Goal: Information Seeking & Learning: Learn about a topic

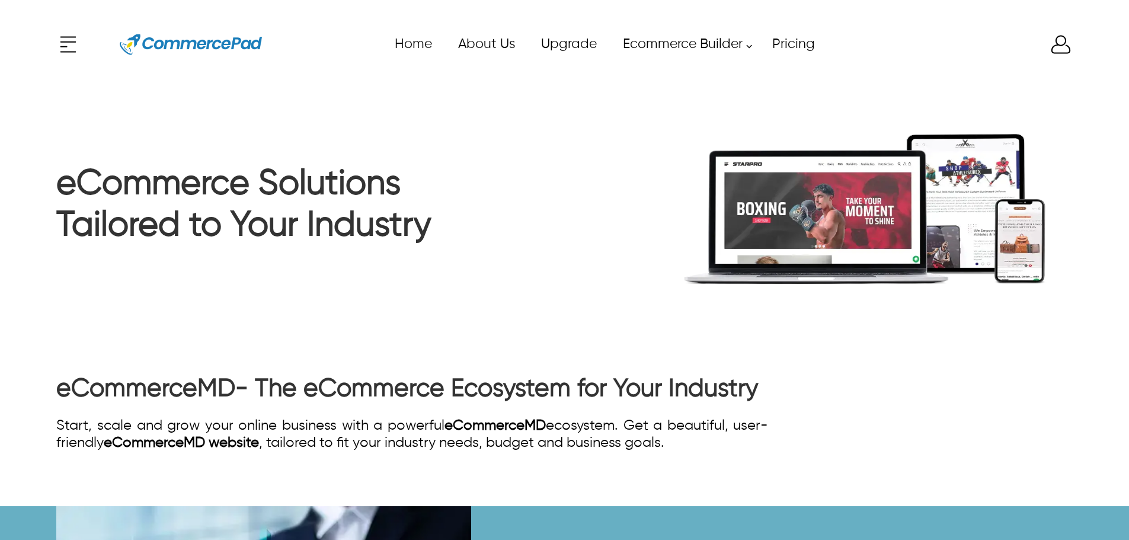
click at [1064, 53] on icon "Enter to Open SignUp and Register OverLay" at bounding box center [1061, 45] width 19 height 18
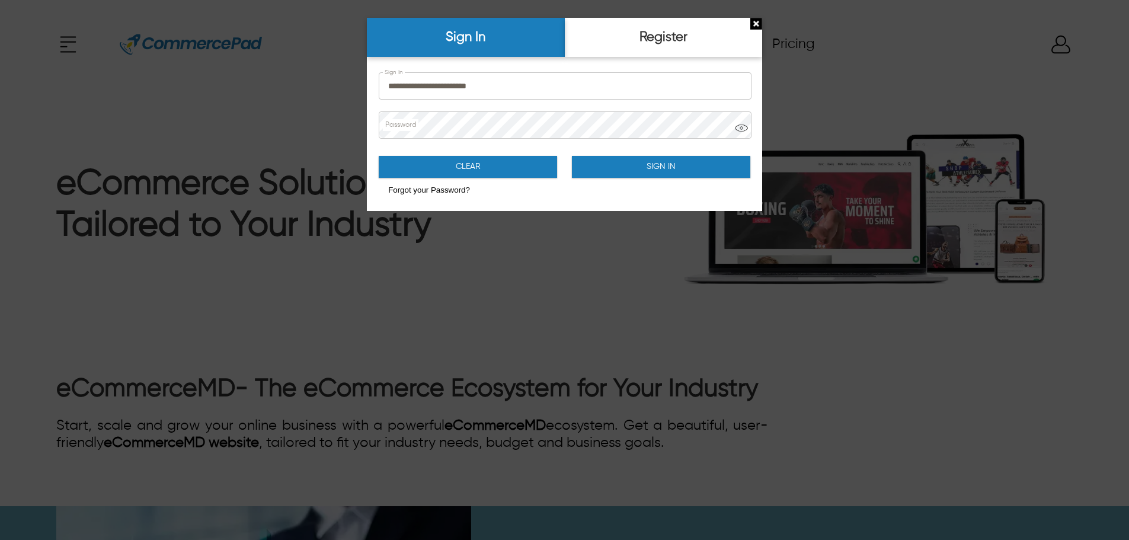
click at [659, 165] on button "Sign In" at bounding box center [661, 167] width 178 height 22
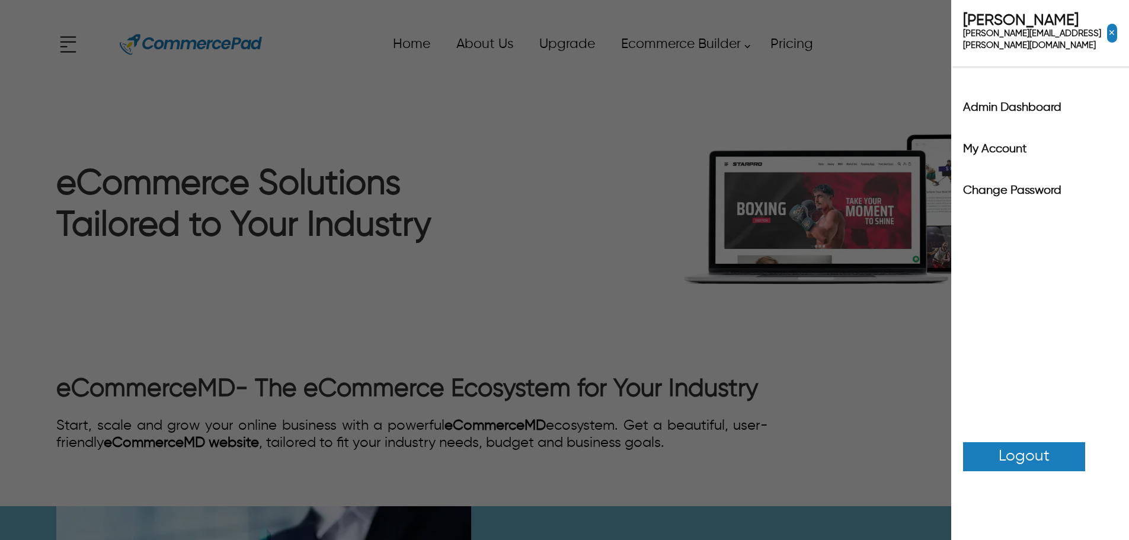
click at [1055, 50] on div "x Upgrade eCommerce Builder Services Partners Pricing About CommercePad Contact…" at bounding box center [564, 44] width 1017 height 53
click at [1026, 102] on label "Admin Dashboard" at bounding box center [1040, 108] width 154 height 12
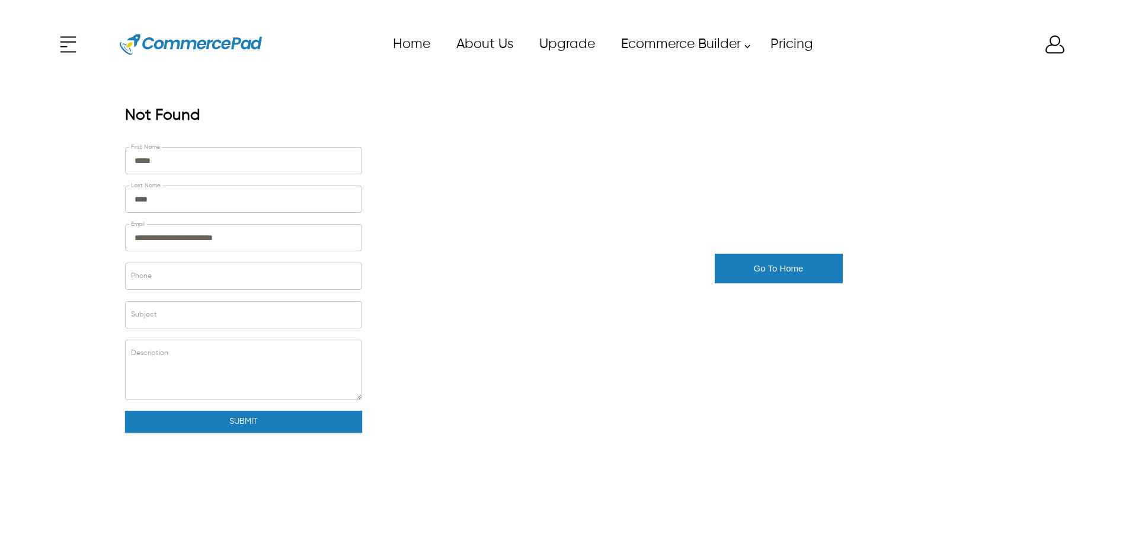
click at [42, 276] on div "**********" at bounding box center [564, 318] width 1129 height 459
type input "*****"
type input "****"
type input "**********"
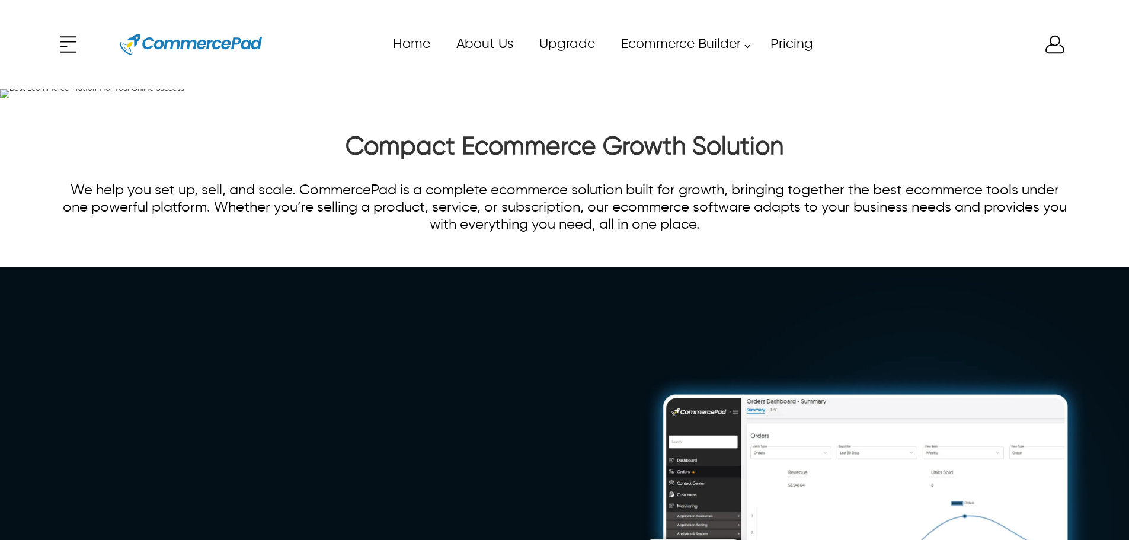
click at [67, 40] on div "x Upgrade eCommerce Builder Services Partners Pricing About CommercePad Contact…" at bounding box center [564, 44] width 1017 height 53
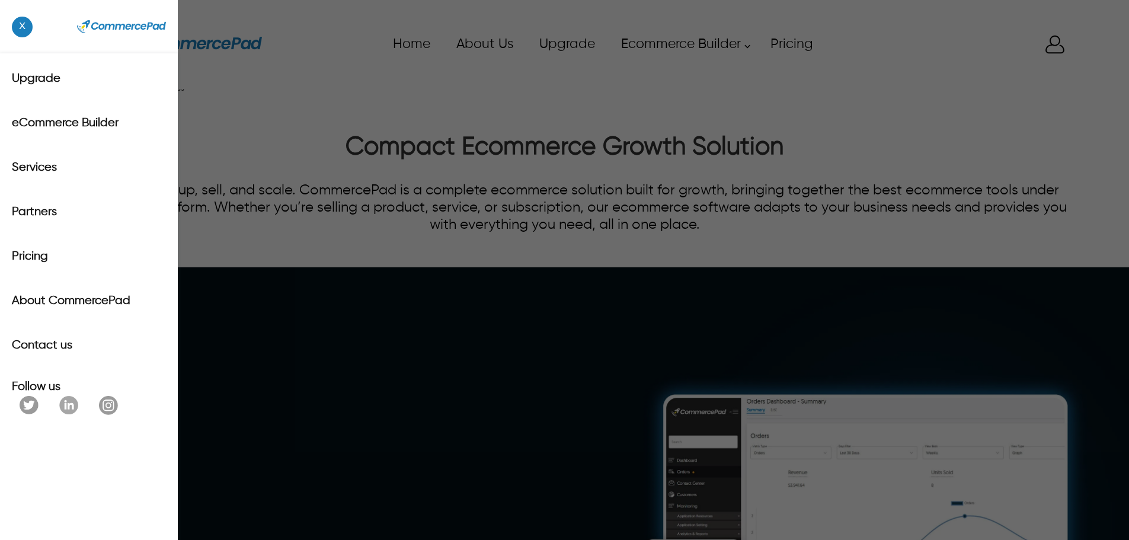
click at [21, 34] on span "x" at bounding box center [22, 27] width 21 height 21
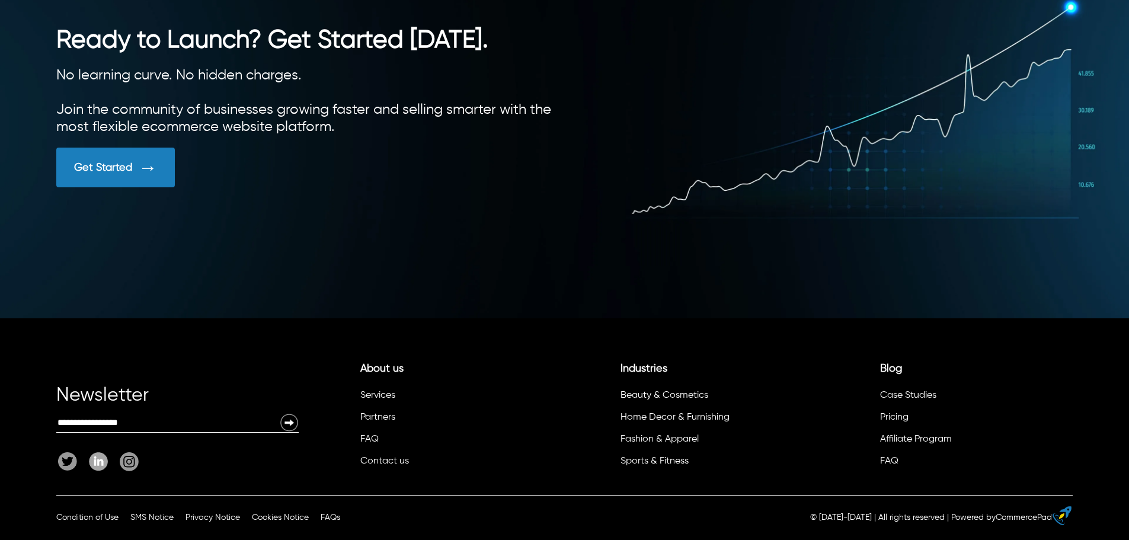
scroll to position [3351, 0]
click at [918, 397] on link "Case Studies" at bounding box center [908, 395] width 56 height 9
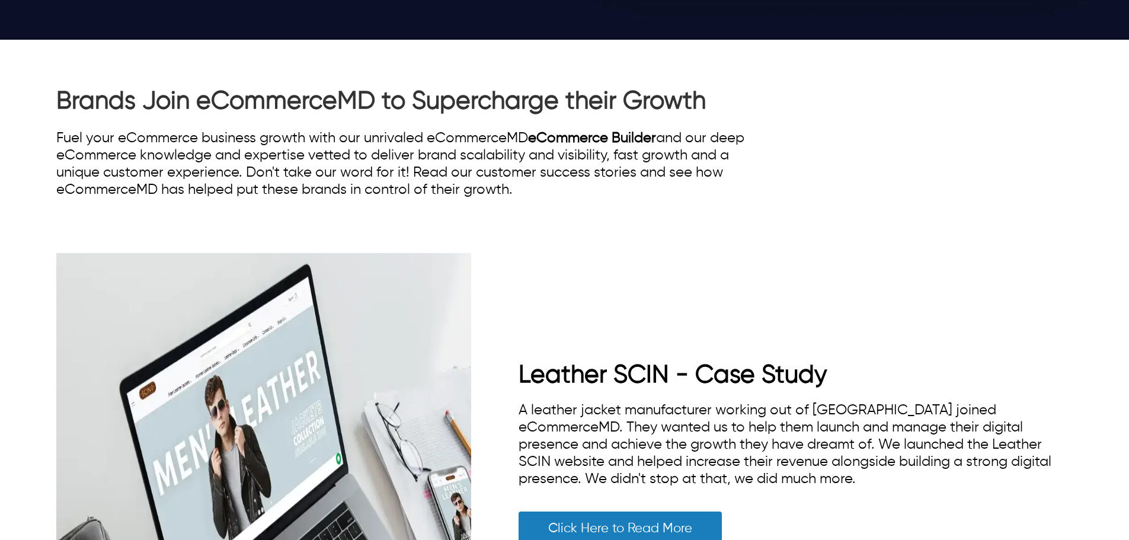
scroll to position [593, 0]
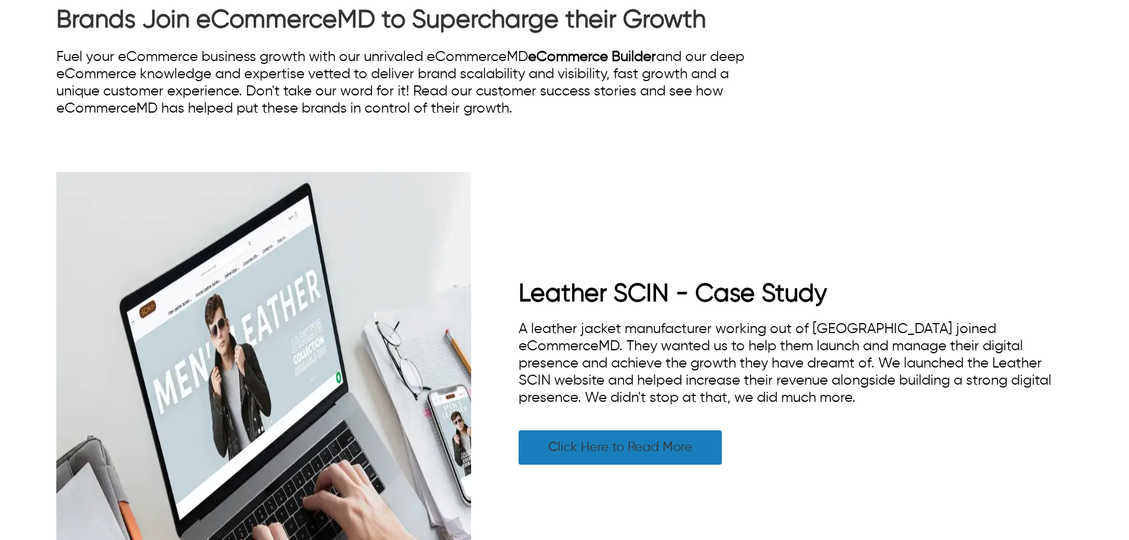
click at [591, 452] on link "Click Here to Read More" at bounding box center [620, 447] width 203 height 34
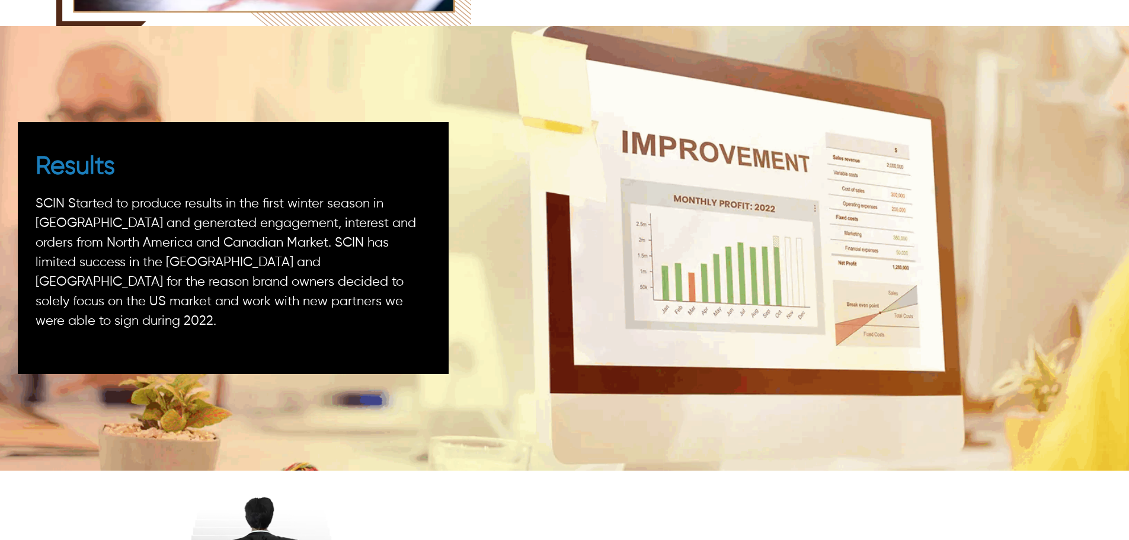
scroll to position [2654, 0]
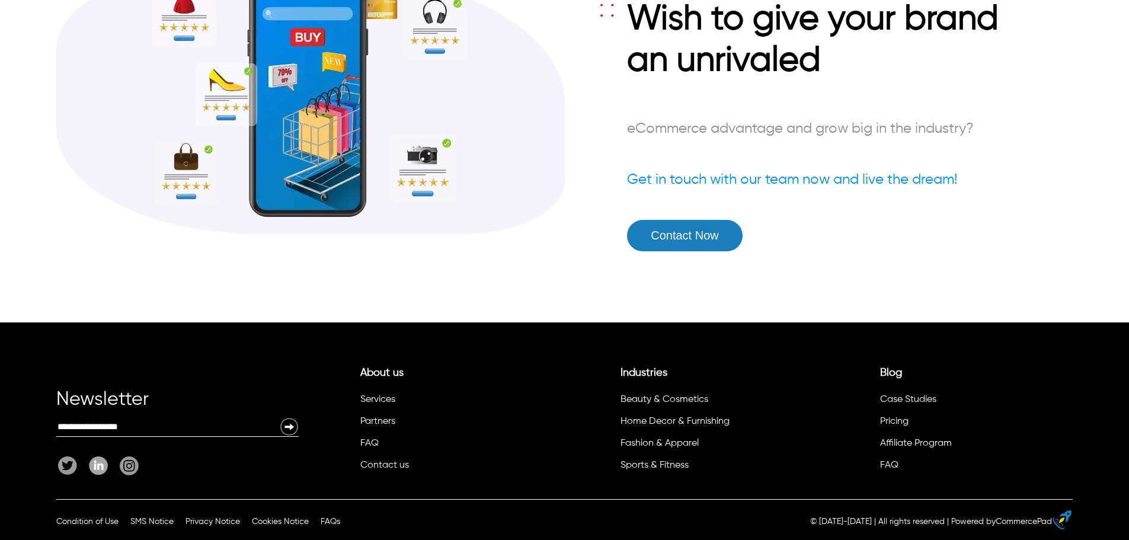
scroll to position [4035, 0]
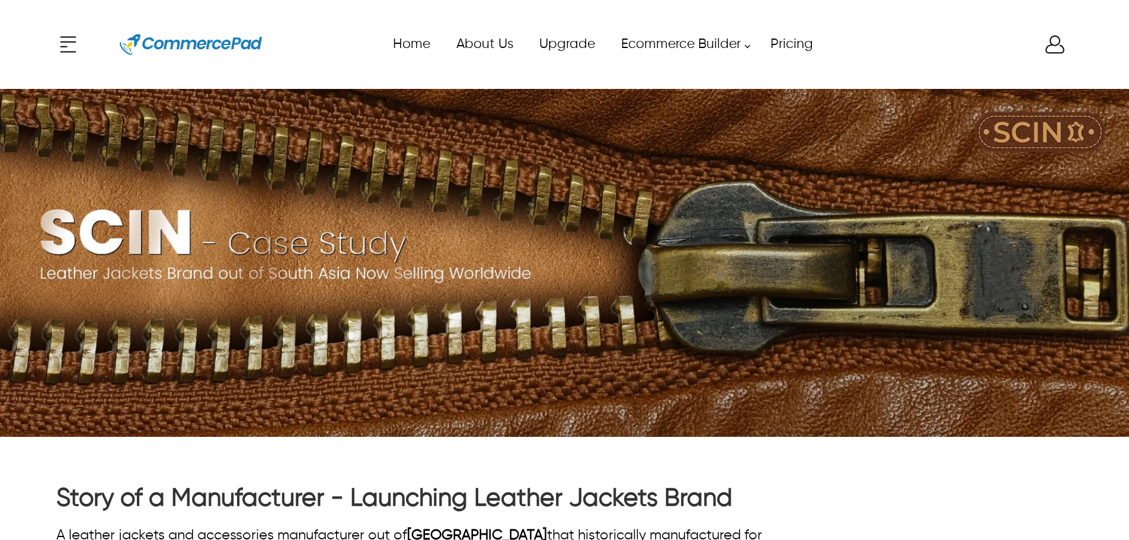
click at [81, 40] on div at bounding box center [77, 45] width 42 height 24
click at [77, 42] on div "x Upgrade eCommerce Builder Services Partners Pricing About CommercePad Contact…" at bounding box center [564, 44] width 1017 height 53
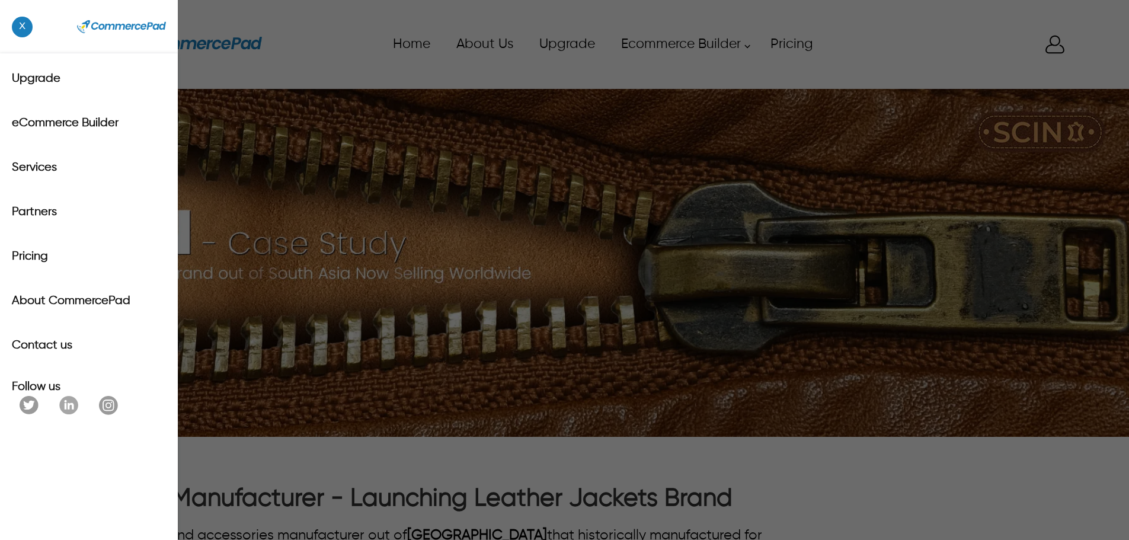
click at [22, 25] on span "x" at bounding box center [22, 27] width 21 height 21
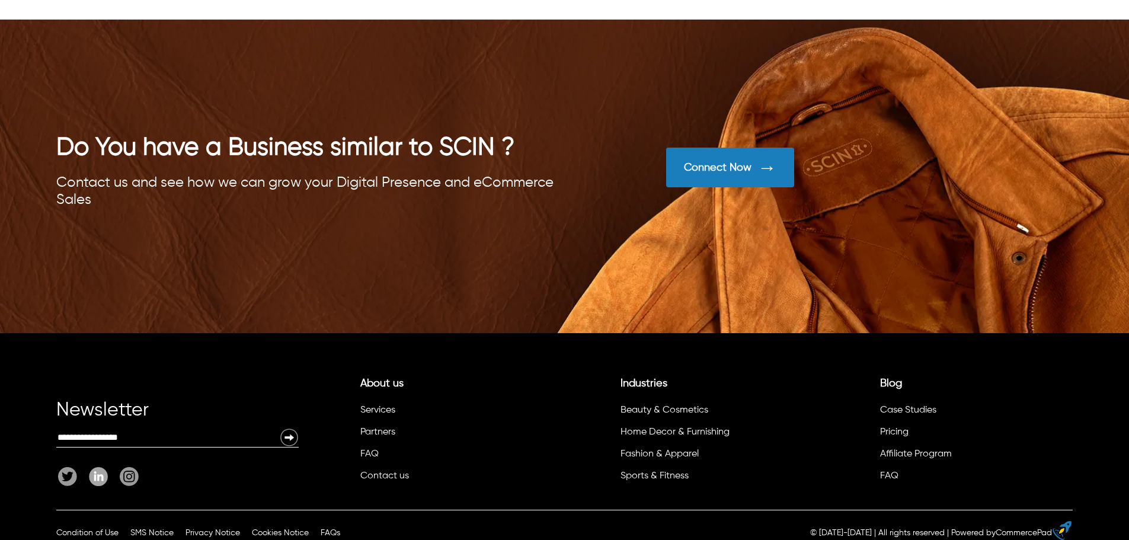
scroll to position [3959, 0]
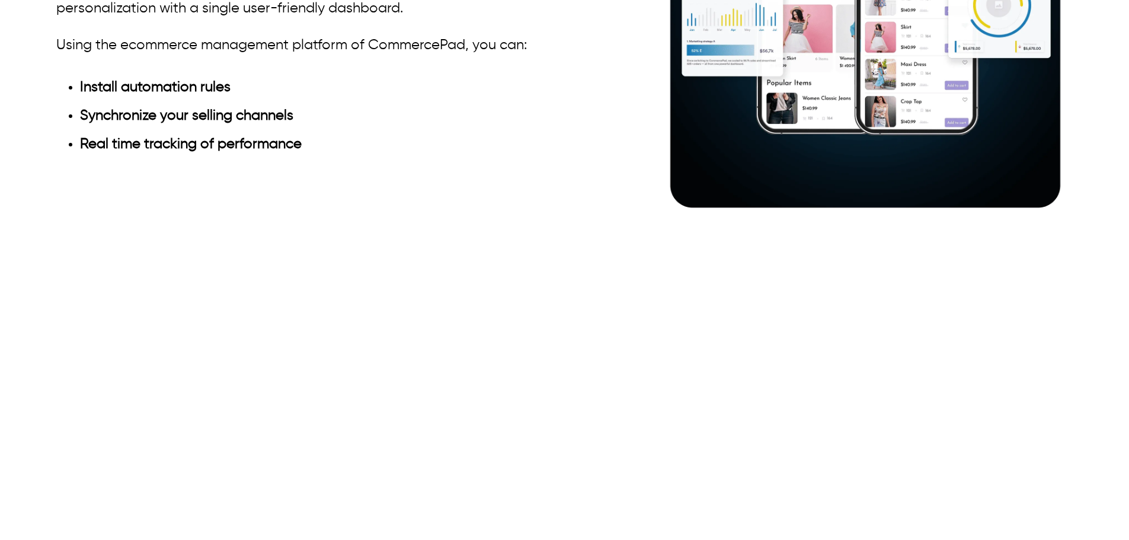
scroll to position [830, 0]
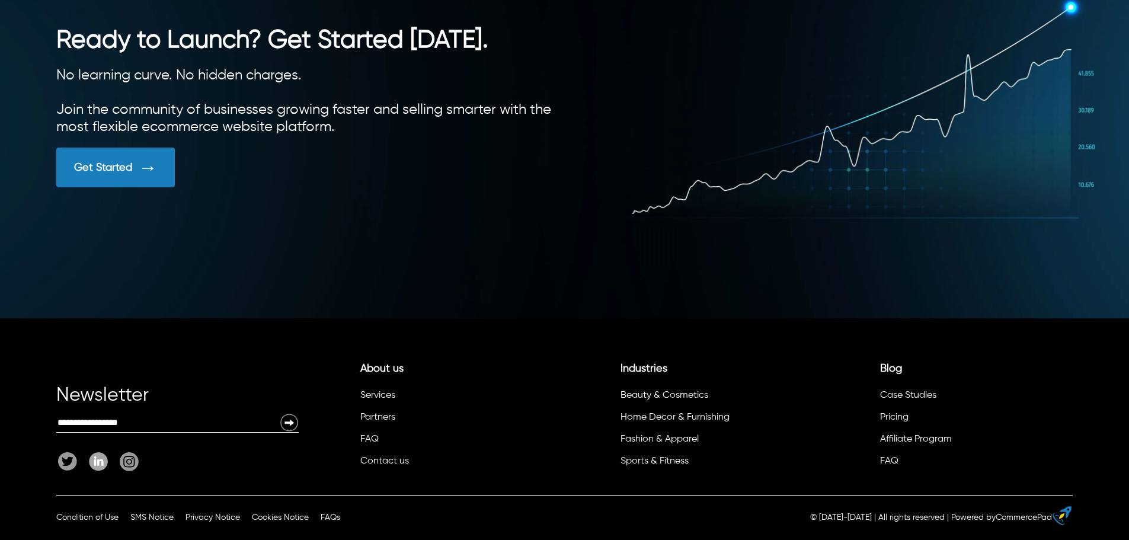
scroll to position [3351, 0]
click at [135, 170] on div at bounding box center [144, 168] width 25 height 22
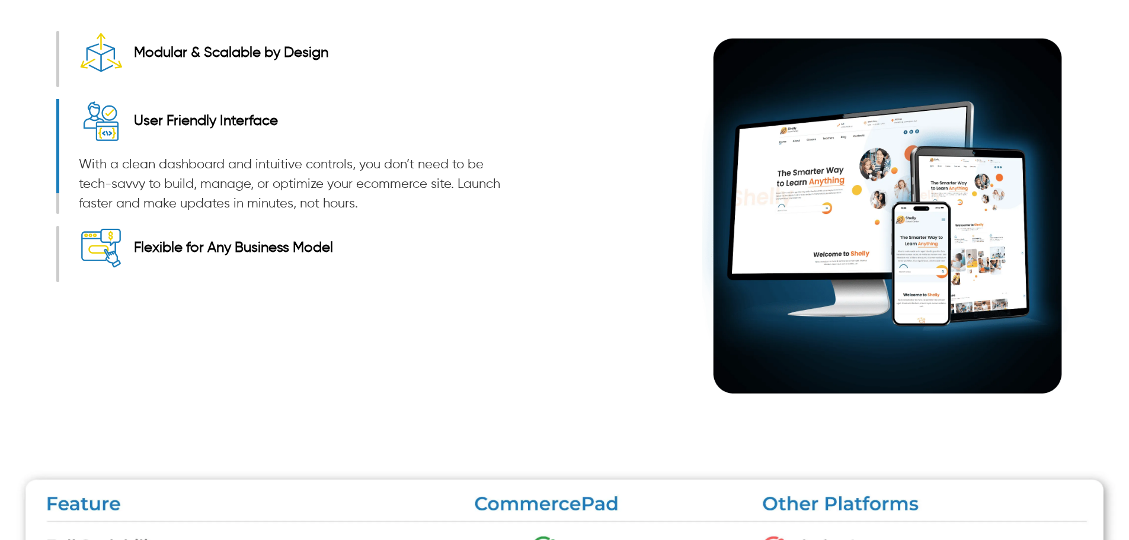
scroll to position [1660, 0]
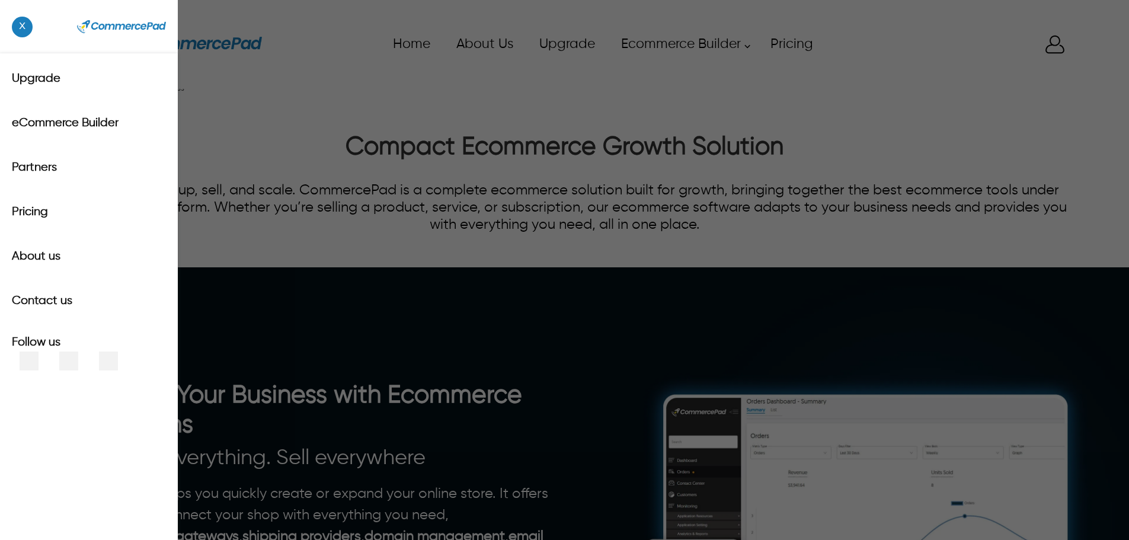
click at [65, 42] on div "x Upgrade eCommerce Builder Partners Pricing About us Contact us Follow us Home…" at bounding box center [564, 44] width 1017 height 53
click at [23, 33] on span "x" at bounding box center [22, 27] width 21 height 21
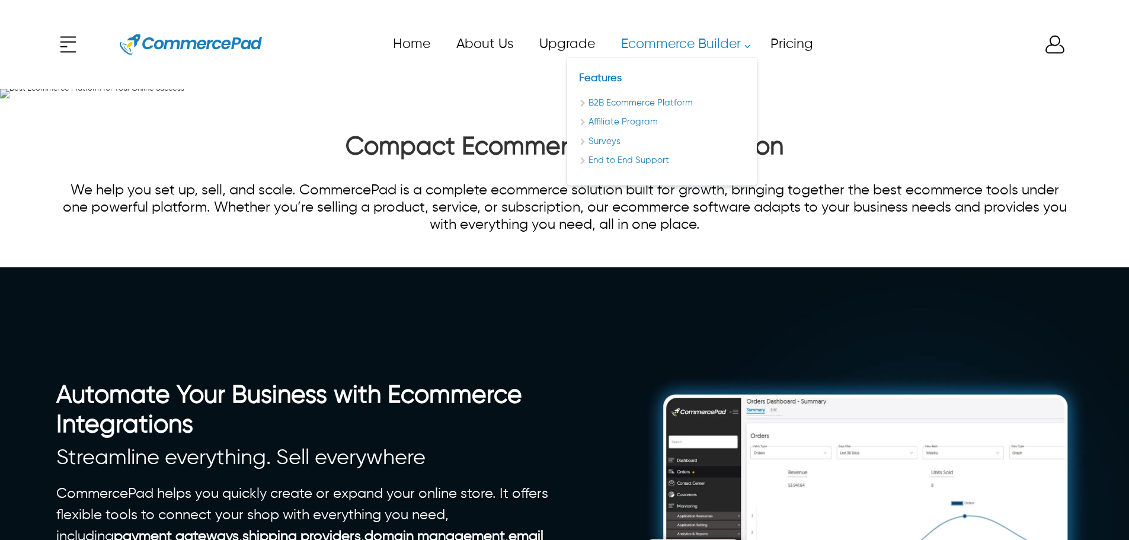
click at [747, 42] on link "Ecommerce Builder" at bounding box center [682, 44] width 149 height 27
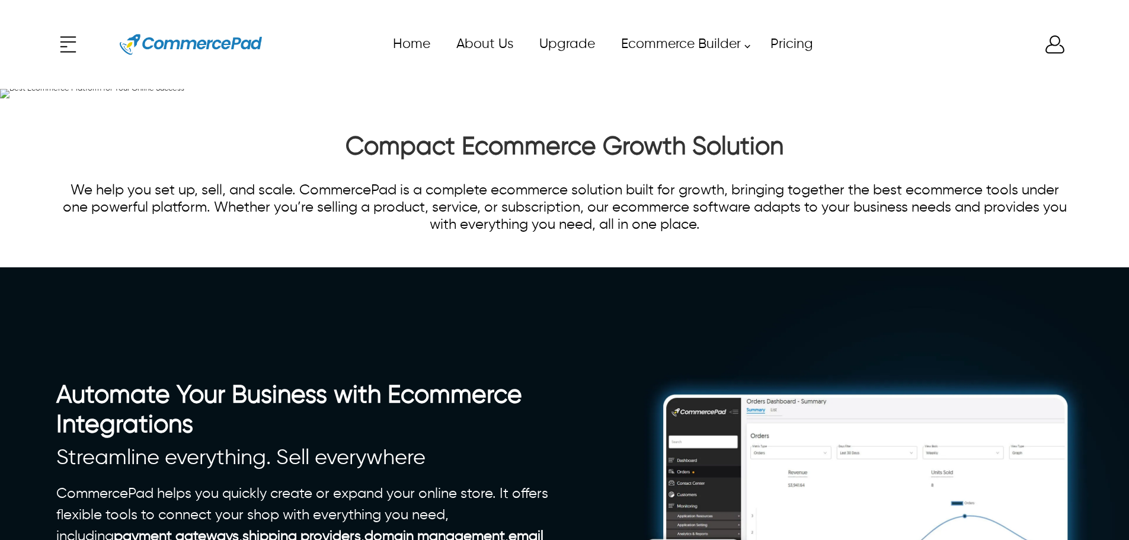
scroll to position [3351, 0]
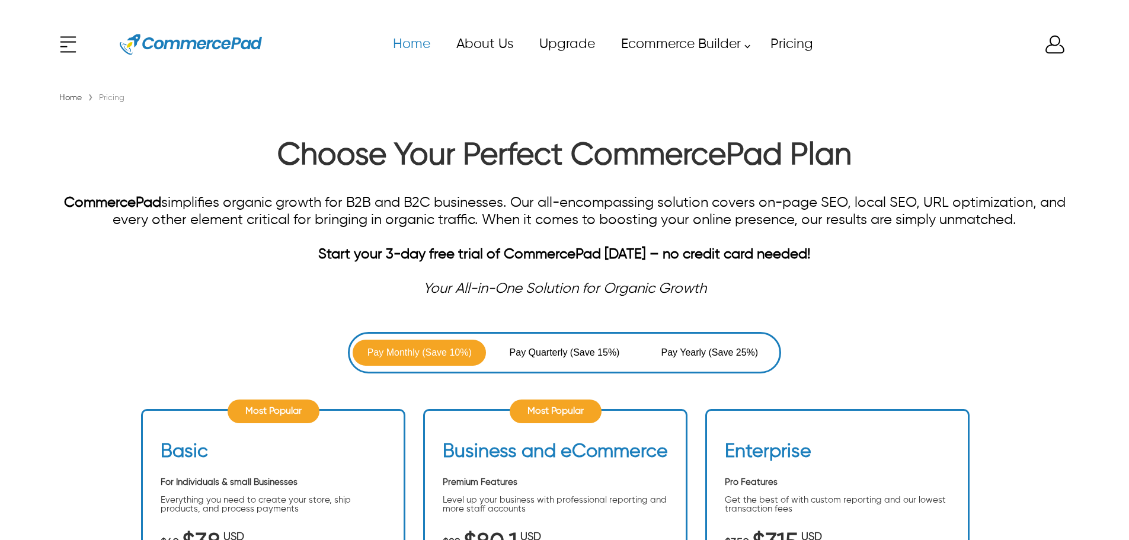
click at [417, 44] on link "Home" at bounding box center [410, 44] width 63 height 27
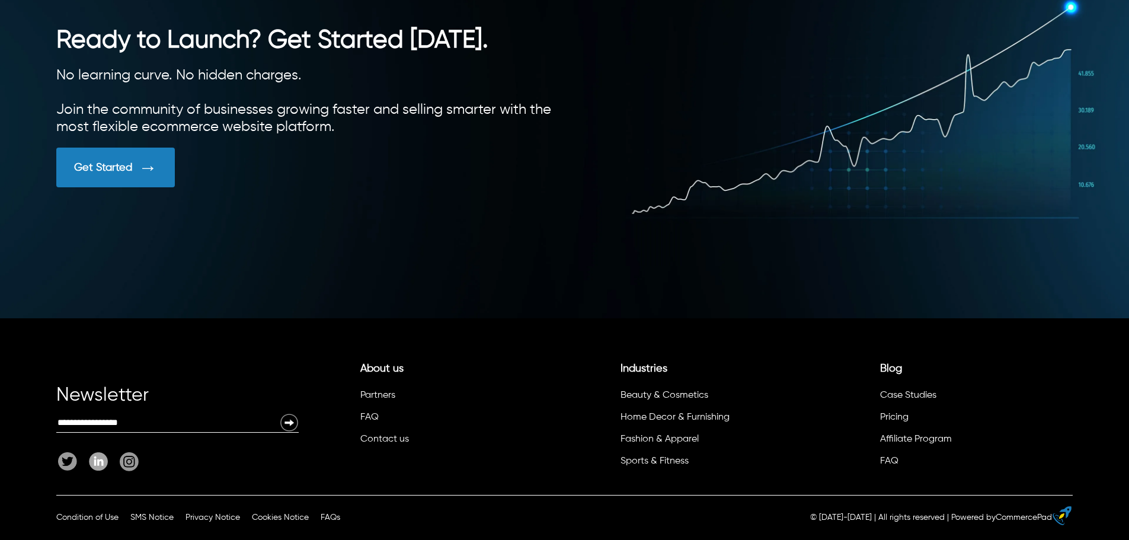
scroll to position [3292, 0]
click at [366, 417] on link "FAQ" at bounding box center [369, 417] width 18 height 9
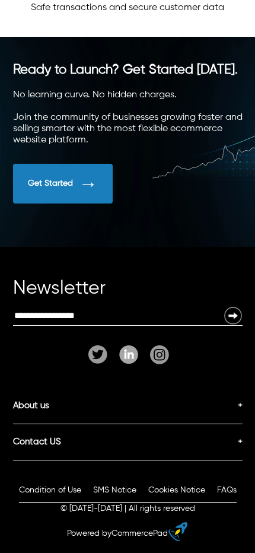
scroll to position [3097, 0]
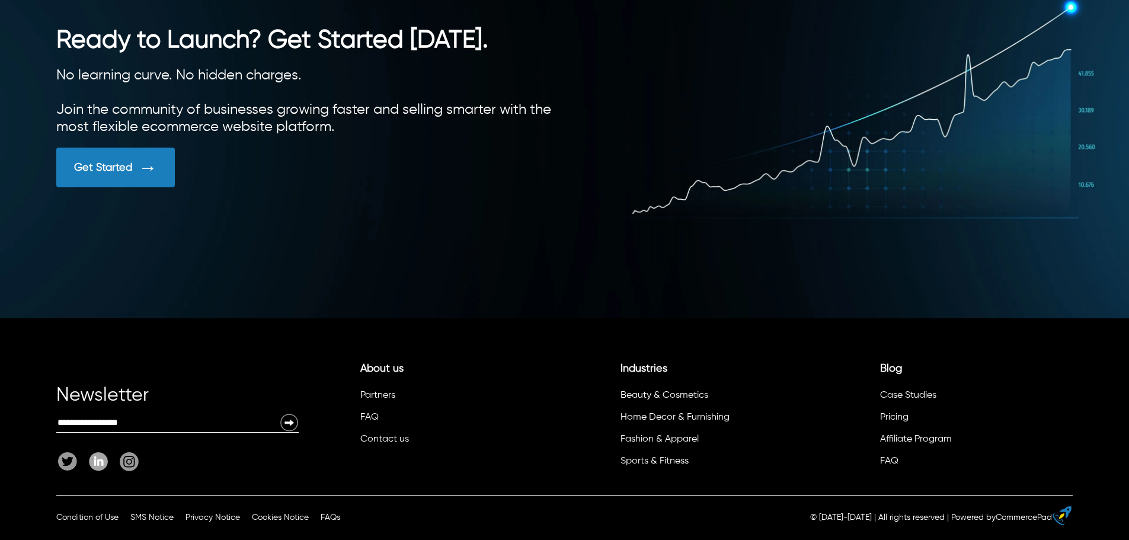
scroll to position [3351, 0]
